Goal: Information Seeking & Learning: Find specific fact

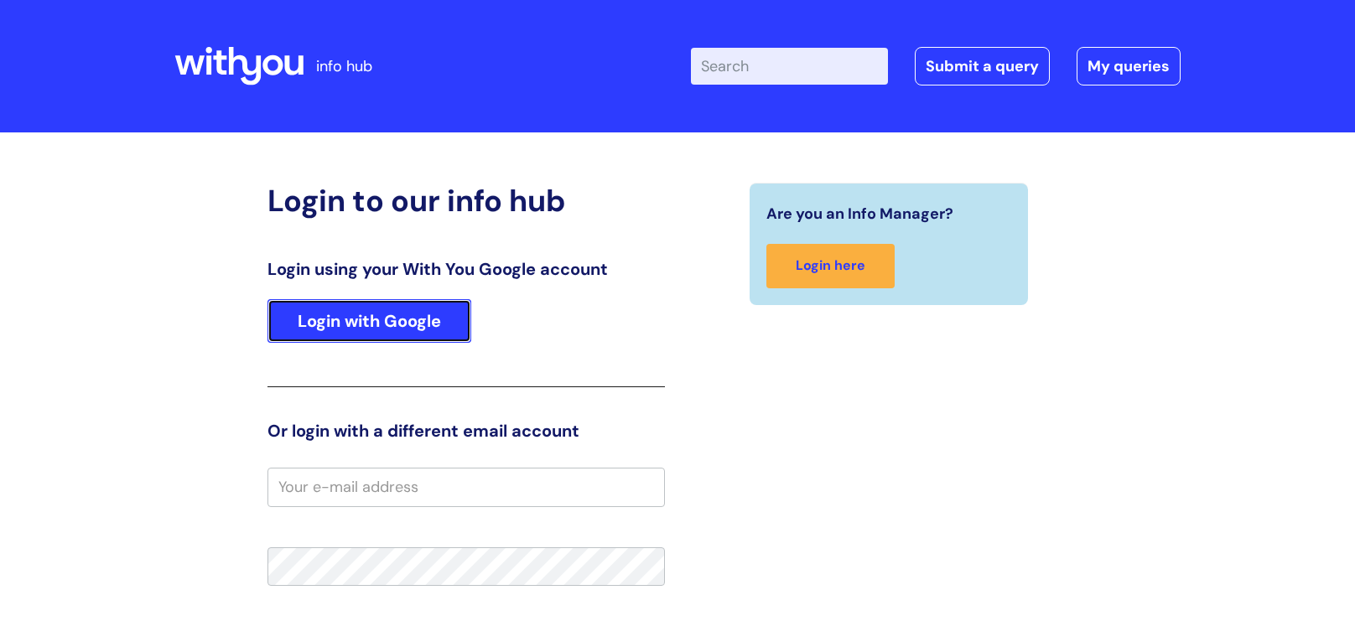
click at [332, 332] on link "Login with Google" at bounding box center [369, 321] width 204 height 44
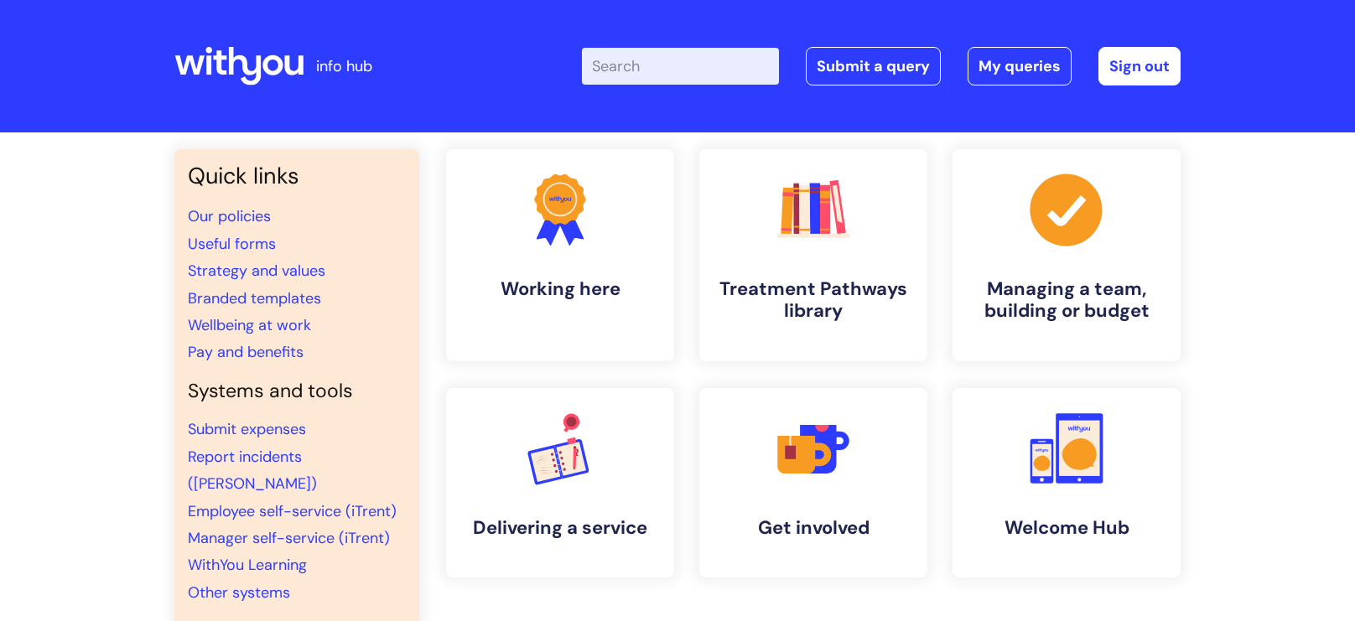
click at [609, 68] on input "Enter your search term here..." at bounding box center [680, 66] width 197 height 37
type input "safer recruitment policy"
click button "Search" at bounding box center [0, 0] width 0 height 0
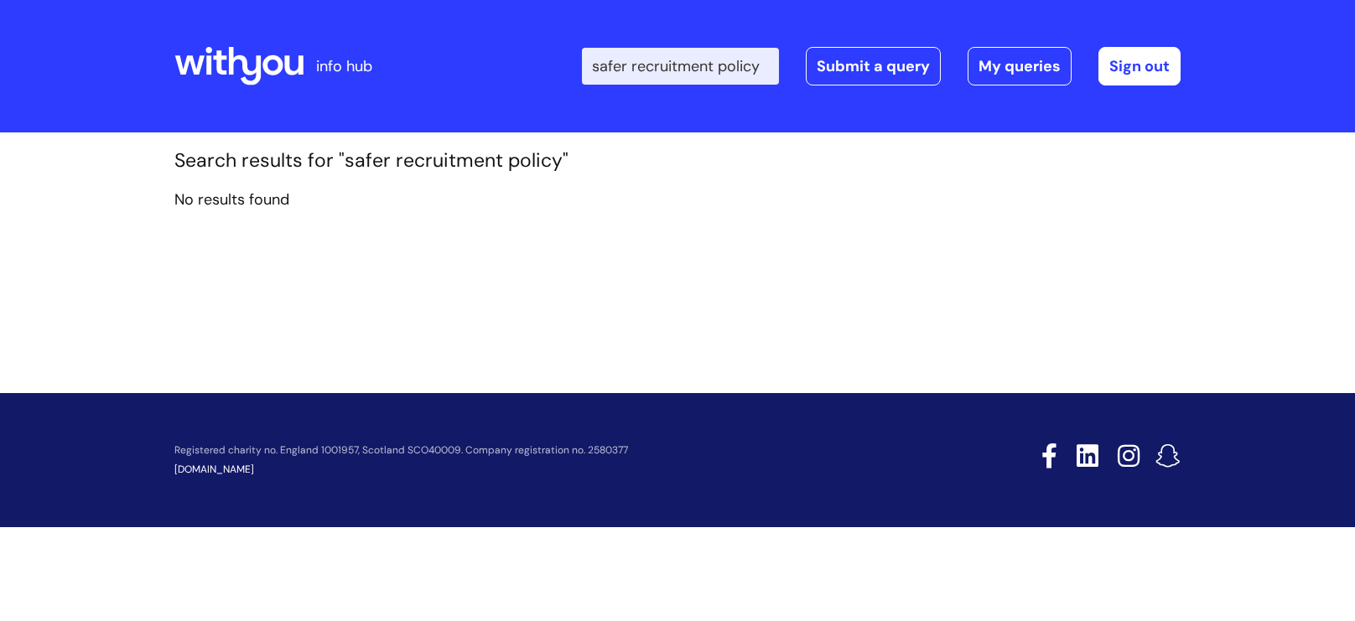
click at [1171, 454] on link at bounding box center [1164, 460] width 34 height 34
click at [1119, 455] on link at bounding box center [1123, 460] width 34 height 34
